Goal: Check status: Check status

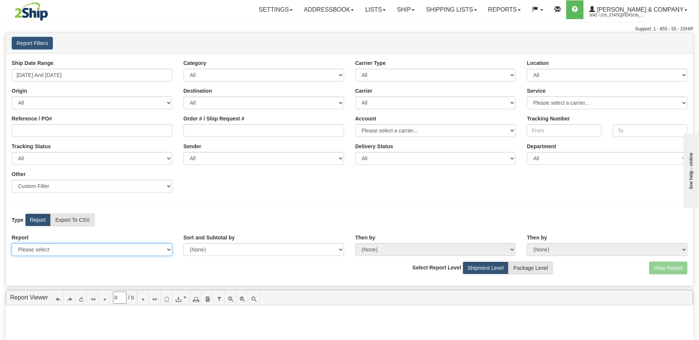
click at [99, 245] on select "Please select 1 Line Shipment Report Address Detail Basic Shipment Overview Can…" at bounding box center [92, 249] width 161 height 13
select select "Users\Tracking Detail.trdx"
click at [12, 243] on select "Please select 1 Line Shipment Report Address Detail Basic Shipment Overview Can…" at bounding box center [92, 249] width 161 height 13
click at [660, 268] on button "View Report" at bounding box center [668, 268] width 38 height 13
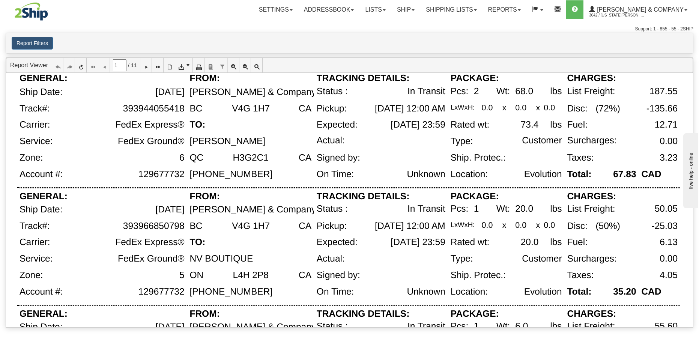
scroll to position [540, 0]
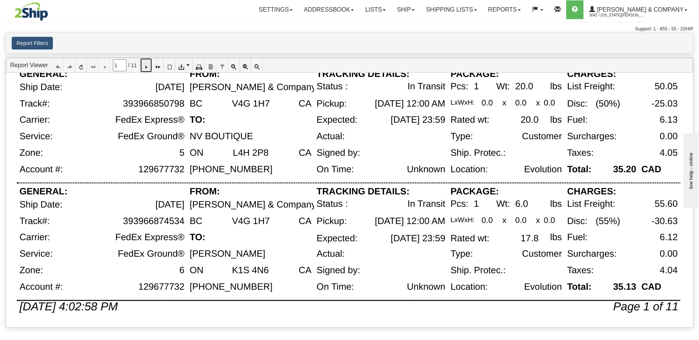
click at [149, 66] on icon at bounding box center [145, 65] width 5 height 5
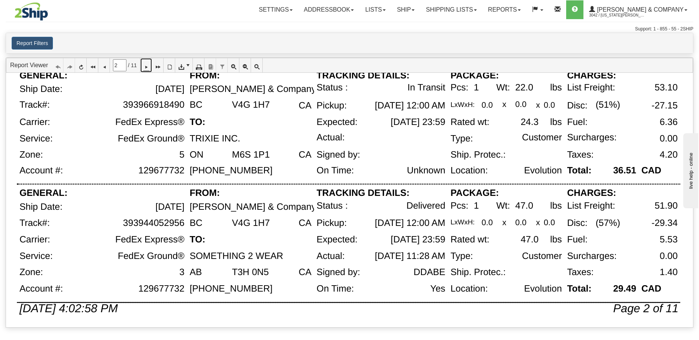
scroll to position [507, 0]
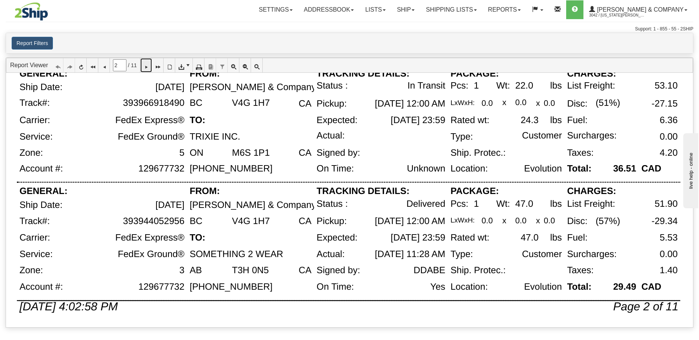
click at [149, 66] on icon at bounding box center [145, 65] width 5 height 5
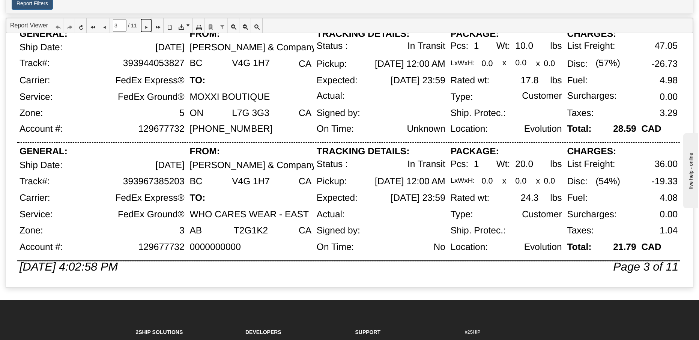
scroll to position [57, 0]
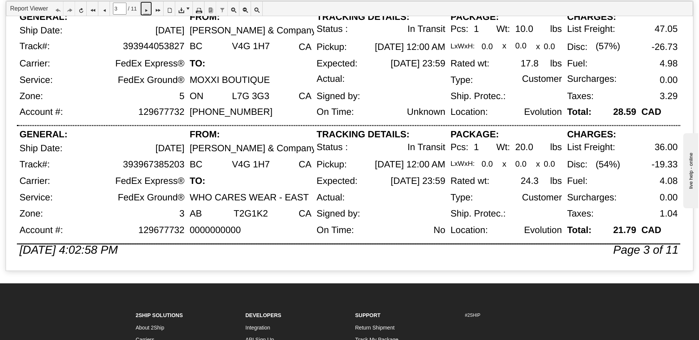
drag, startPoint x: 151, startPoint y: 7, endPoint x: 208, endPoint y: 57, distance: 76.1
click at [149, 7] on icon at bounding box center [145, 8] width 5 height 5
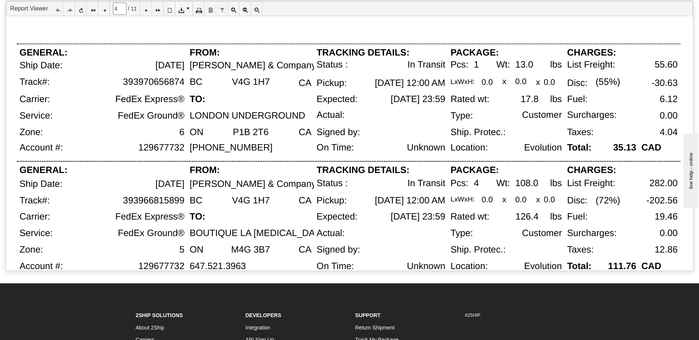
scroll to position [0, 0]
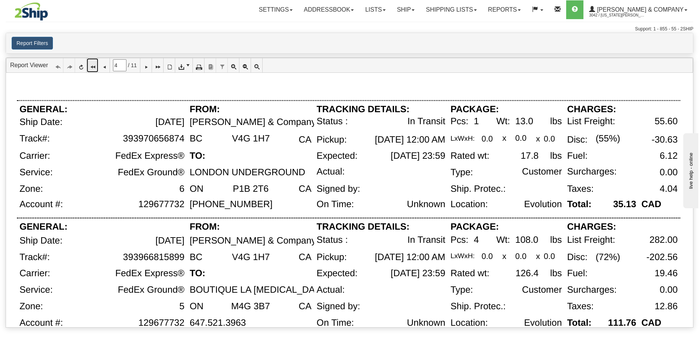
click at [95, 67] on icon at bounding box center [92, 65] width 5 height 5
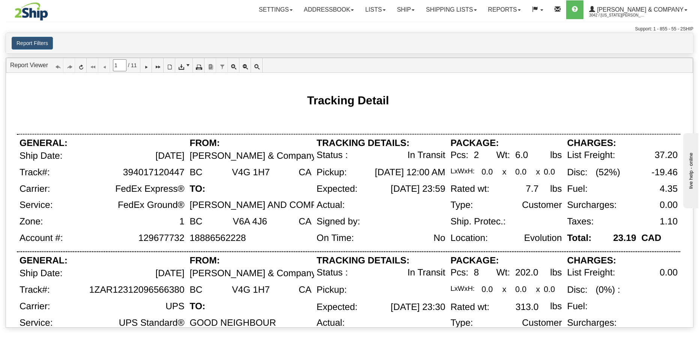
click at [566, 110] on div "Tracking Detail" at bounding box center [349, 100] width 664 height 33
click at [149, 67] on icon at bounding box center [145, 65] width 5 height 5
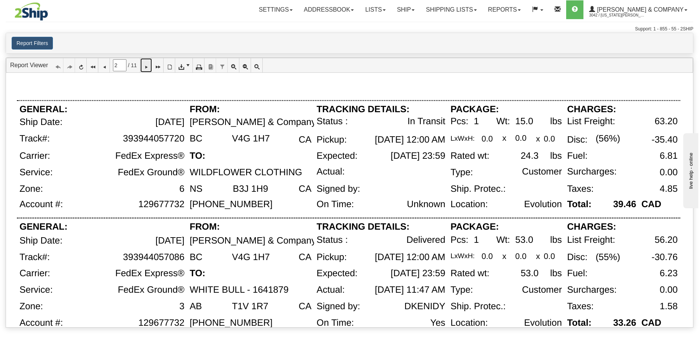
click at [149, 68] on icon at bounding box center [145, 65] width 5 height 5
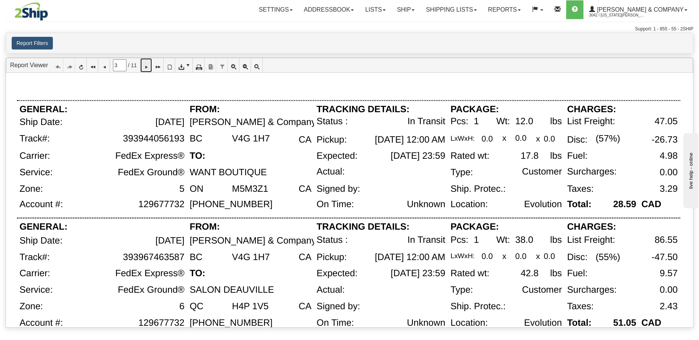
click at [149, 68] on icon at bounding box center [145, 65] width 5 height 5
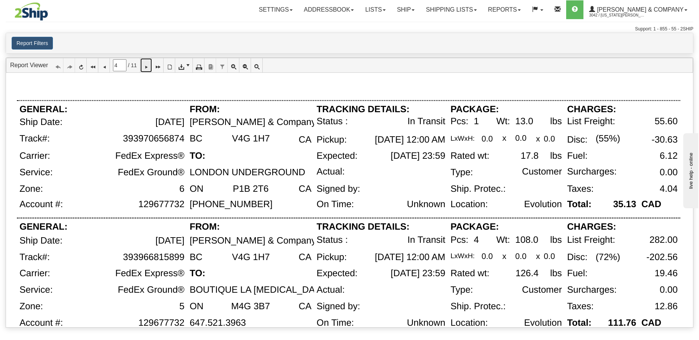
click at [147, 66] on icon at bounding box center [145, 65] width 5 height 5
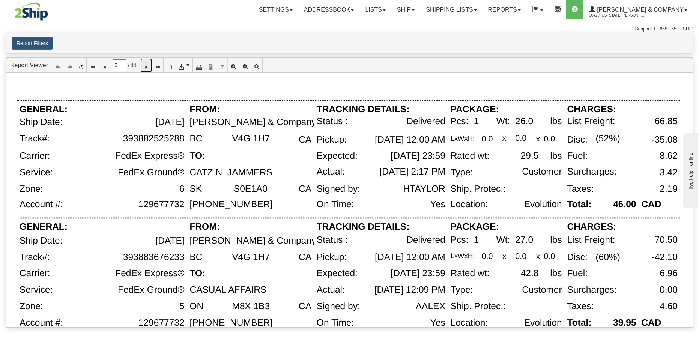
click at [149, 66] on icon at bounding box center [145, 65] width 5 height 5
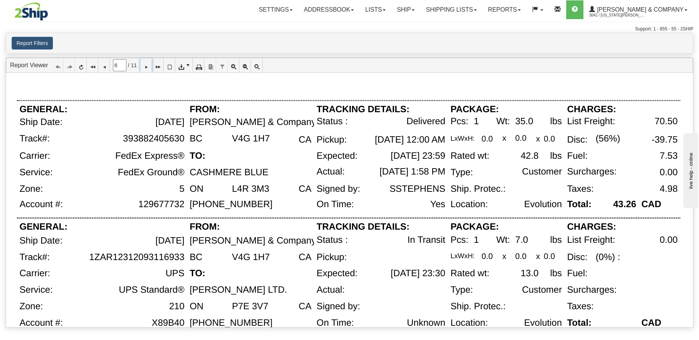
click at [355, 120] on div "Delivered" at bounding box center [401, 124] width 92 height 17
click at [105, 66] on icon at bounding box center [103, 65] width 5 height 5
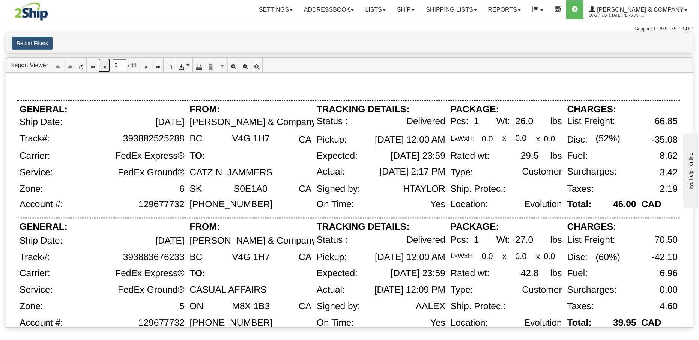
click at [102, 64] on link at bounding box center [104, 65] width 12 height 14
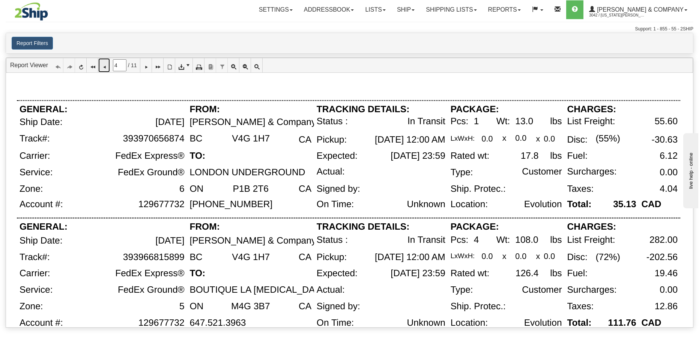
click at [103, 66] on icon at bounding box center [103, 65] width 5 height 5
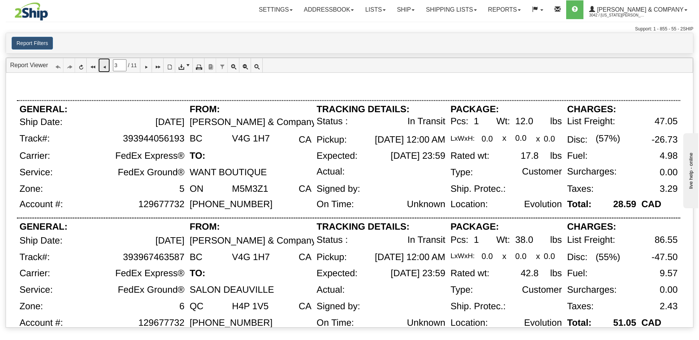
click at [110, 67] on link at bounding box center [104, 65] width 12 height 14
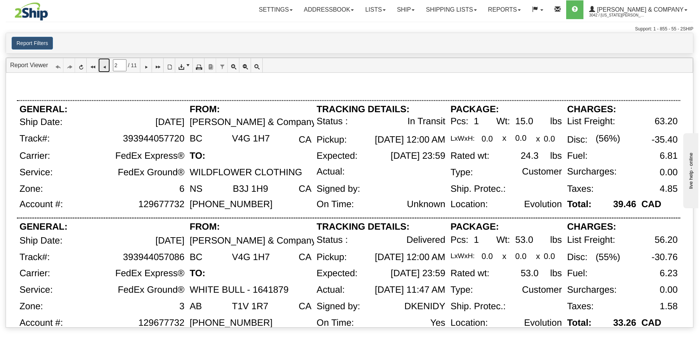
click at [106, 68] on icon at bounding box center [103, 65] width 5 height 5
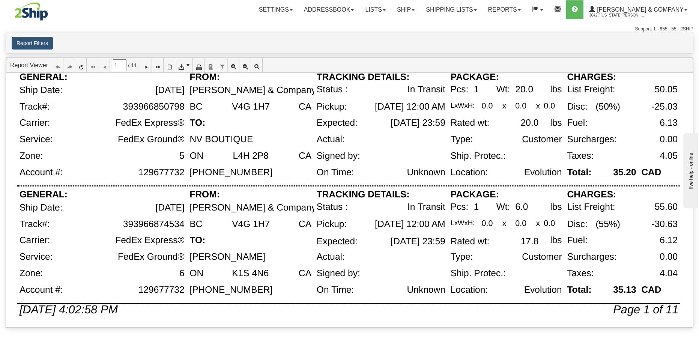
scroll to position [540, 0]
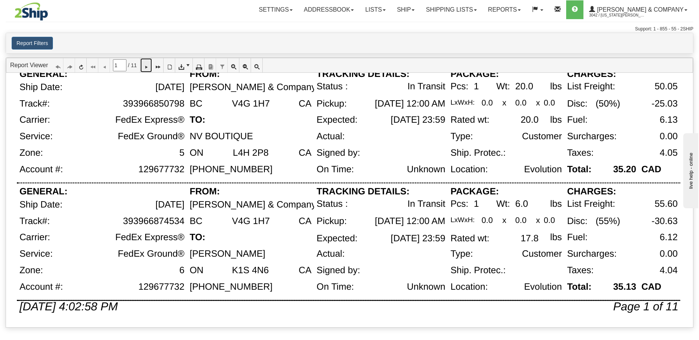
click at [149, 67] on icon at bounding box center [145, 65] width 5 height 5
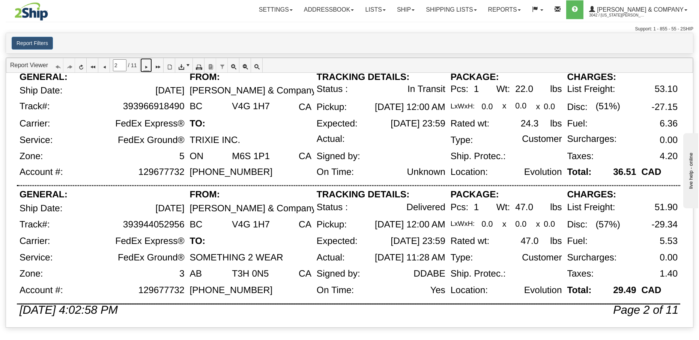
scroll to position [507, 0]
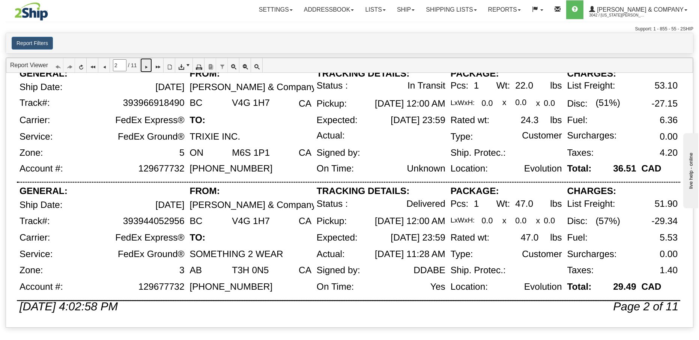
click at [149, 68] on icon at bounding box center [145, 65] width 5 height 5
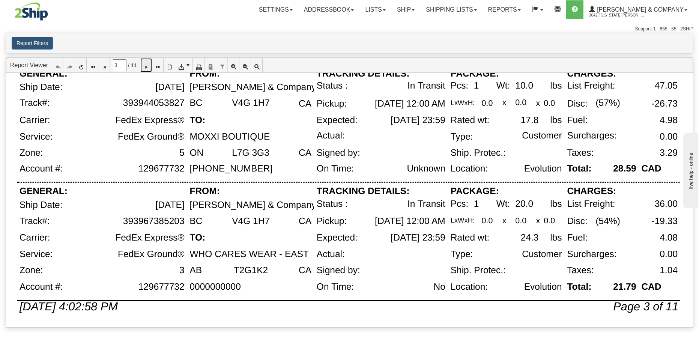
click at [147, 67] on icon at bounding box center [145, 65] width 5 height 5
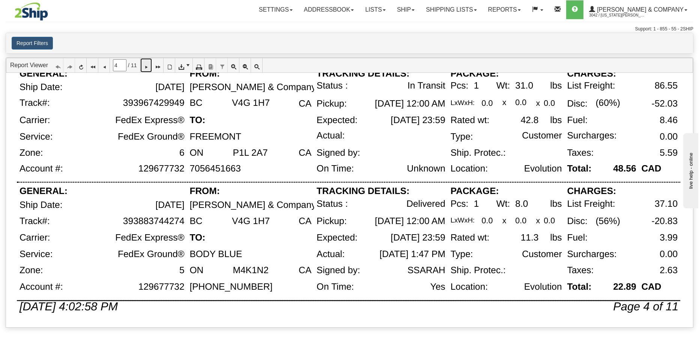
click at [149, 66] on icon at bounding box center [145, 65] width 5 height 5
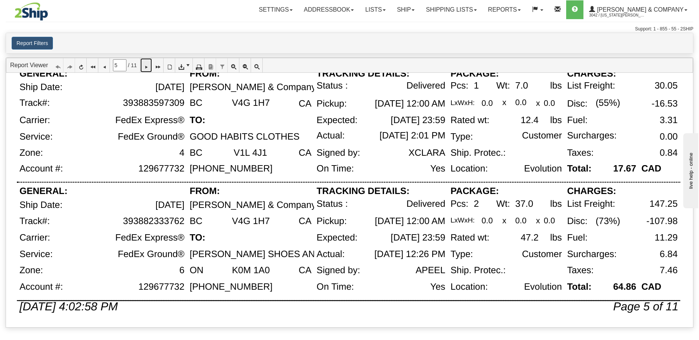
click at [149, 65] on icon at bounding box center [145, 65] width 5 height 5
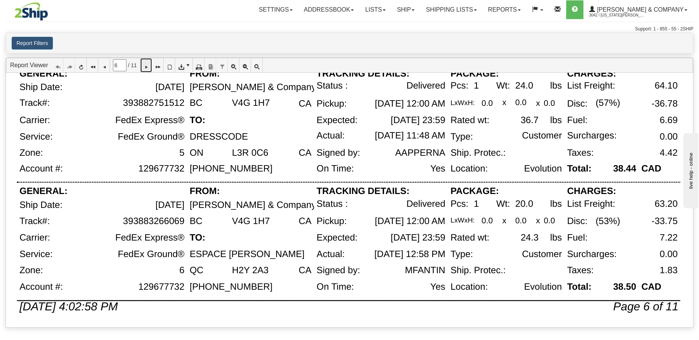
click at [149, 68] on icon at bounding box center [145, 65] width 5 height 5
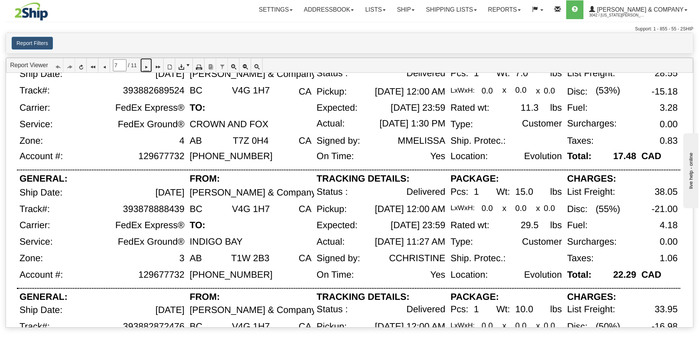
scroll to position [0, 0]
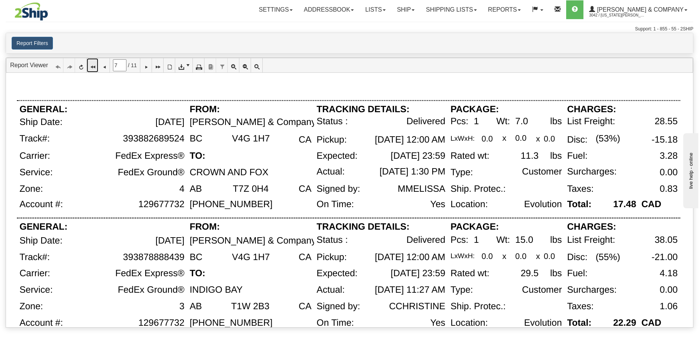
click at [95, 63] on icon at bounding box center [92, 65] width 5 height 5
type input "1"
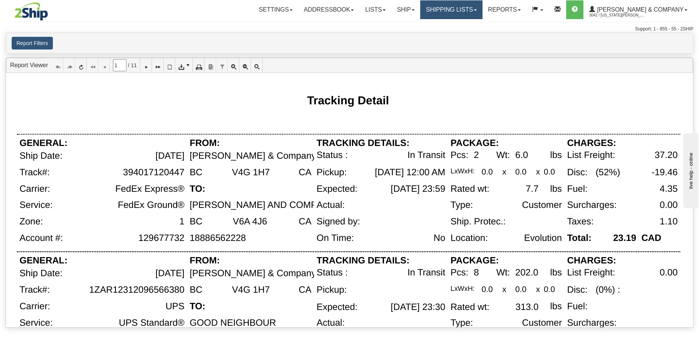
click at [482, 13] on link "Shipping lists" at bounding box center [451, 9] width 62 height 19
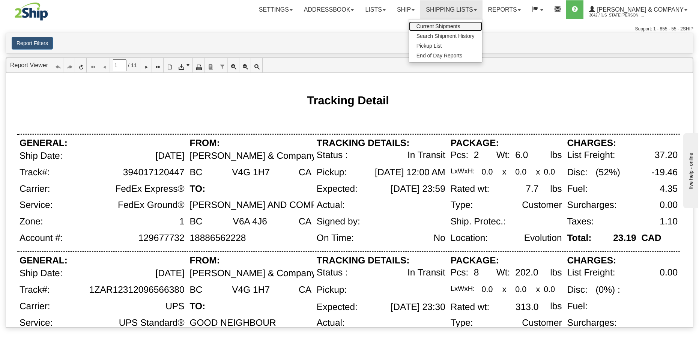
click at [460, 27] on span "Current Shipments" at bounding box center [439, 26] width 44 height 6
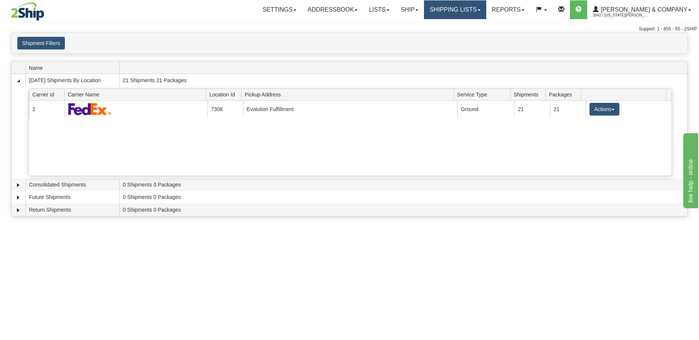
click at [486, 7] on link "Shipping lists" at bounding box center [455, 9] width 62 height 19
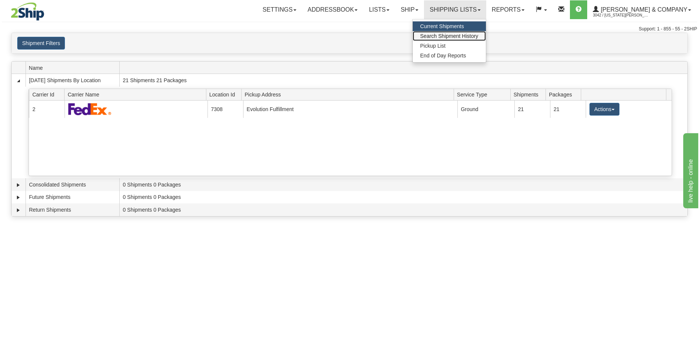
click at [478, 35] on span "Search Shipment History" at bounding box center [449, 36] width 58 height 6
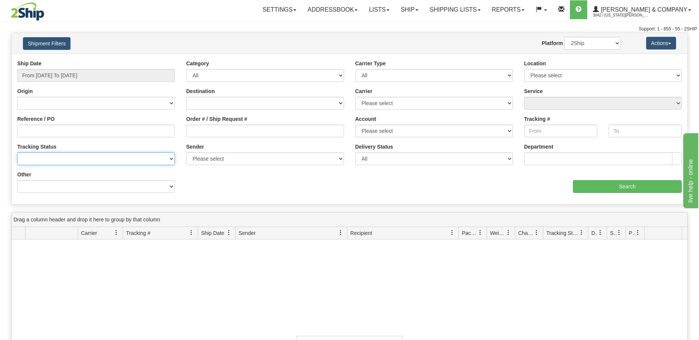
click at [123, 159] on select "No Tracking Info Delivered In Transit Out For Delivery Exception Partial Delive…" at bounding box center [96, 158] width 158 height 13
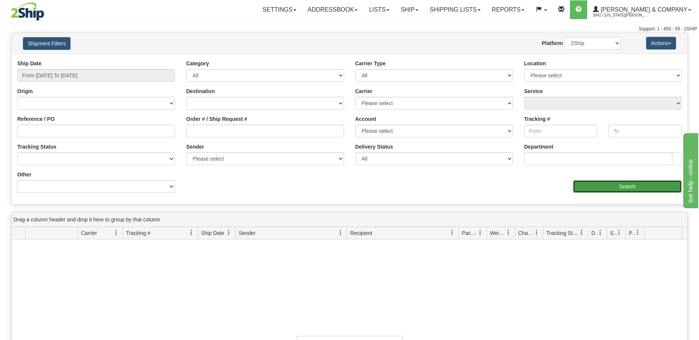
click at [591, 189] on input "Search" at bounding box center [627, 186] width 109 height 13
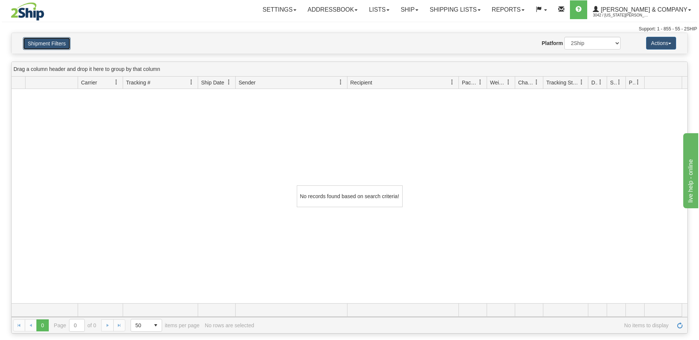
click at [56, 46] on button "Shipment Filters" at bounding box center [47, 43] width 48 height 13
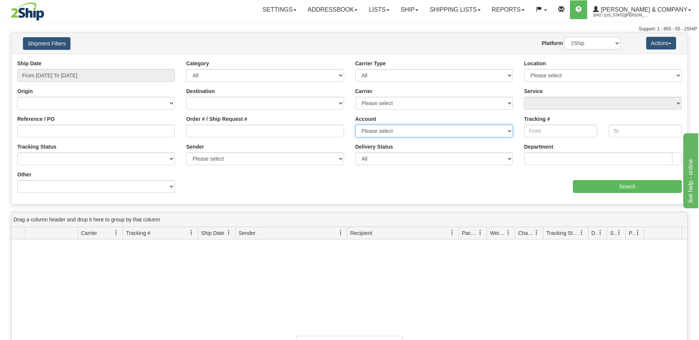
click at [377, 132] on select "Please select Canada Post [PERSON_NAME] & Company FedEx [PERSON_NAME] & Company…" at bounding box center [434, 131] width 158 height 13
select select "22792"
click at [355, 125] on select "Please select Canada Post [PERSON_NAME] & Company FedEx [PERSON_NAME] & Company…" at bounding box center [434, 131] width 158 height 13
click at [388, 105] on select "Please select Canada Post FedEx Purolator UPS" at bounding box center [434, 103] width 158 height 13
select select "2"
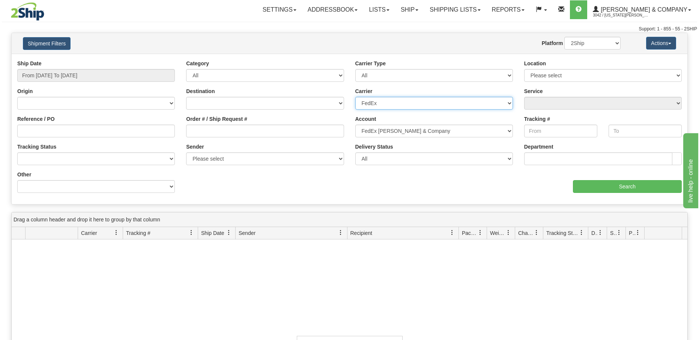
click at [355, 97] on select "Please select Canada Post FedEx Purolator UPS" at bounding box center [434, 103] width 158 height 13
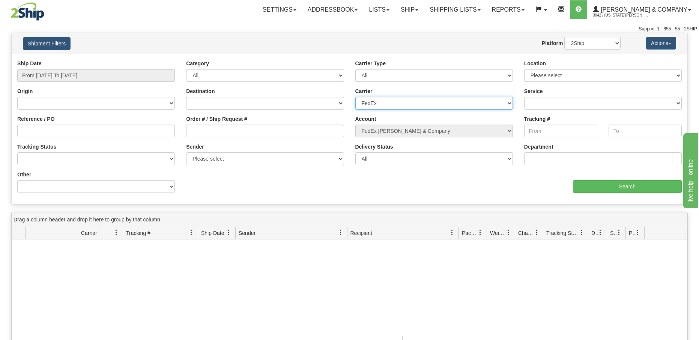
select select
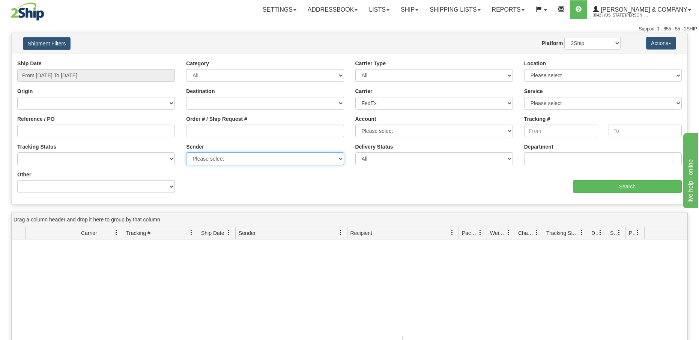
click at [204, 158] on select "Please select [PERSON_NAME] & Company, [US_STATE][PERSON_NAME] , ([GEOGRAPHIC_D…" at bounding box center [265, 158] width 158 height 13
select select "194483"
click at [186, 153] on select "Please select [PERSON_NAME] & Company, [US_STATE][PERSON_NAME] , ([GEOGRAPHIC_D…" at bounding box center [265, 158] width 158 height 13
click at [216, 159] on select "Please select [PERSON_NAME] & Company, [US_STATE][PERSON_NAME] , ([GEOGRAPHIC_D…" at bounding box center [265, 158] width 158 height 13
click at [186, 153] on select "Please select [PERSON_NAME] & Company, [US_STATE][PERSON_NAME] , ([GEOGRAPHIC_D…" at bounding box center [265, 158] width 158 height 13
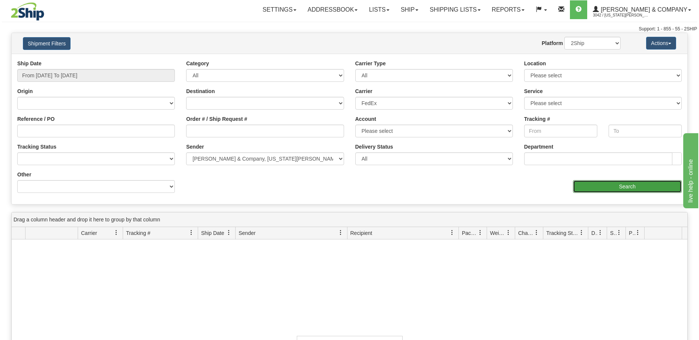
click at [600, 189] on input "Search" at bounding box center [627, 186] width 109 height 13
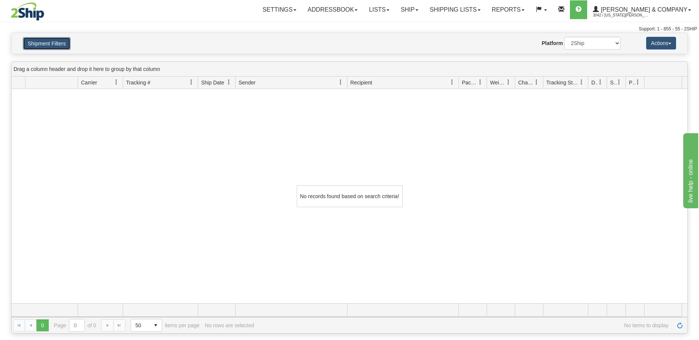
click at [56, 48] on button "Shipment Filters" at bounding box center [47, 43] width 48 height 13
